Goal: Task Accomplishment & Management: Complete application form

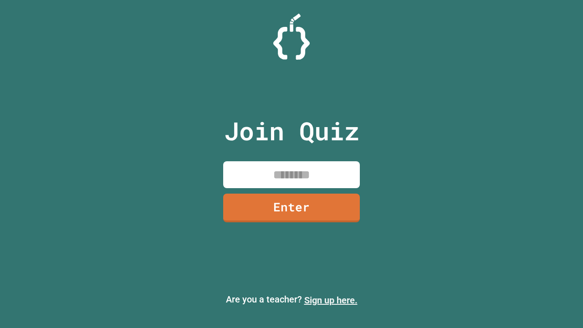
click at [331, 300] on link "Sign up here." at bounding box center [330, 300] width 53 height 11
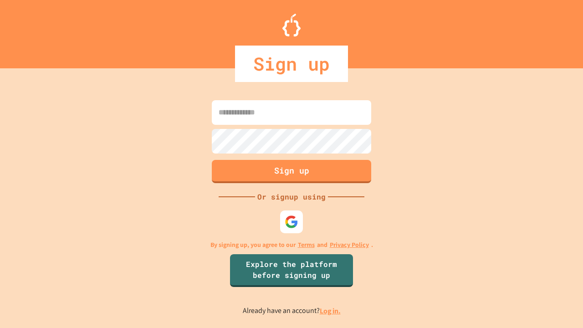
click at [331, 311] on link "Log in." at bounding box center [330, 311] width 21 height 10
